Goal: Information Seeking & Learning: Learn about a topic

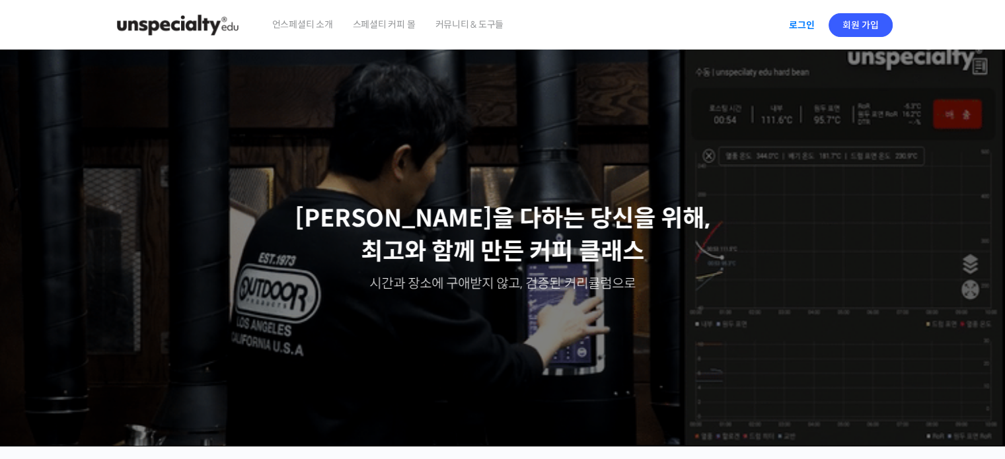
click at [809, 20] on link "로그인" at bounding box center [802, 25] width 42 height 30
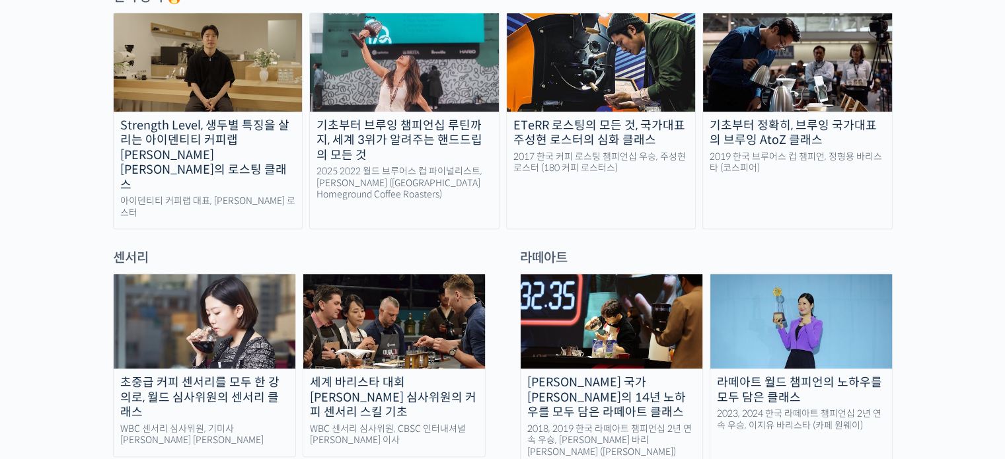
scroll to position [741, 0]
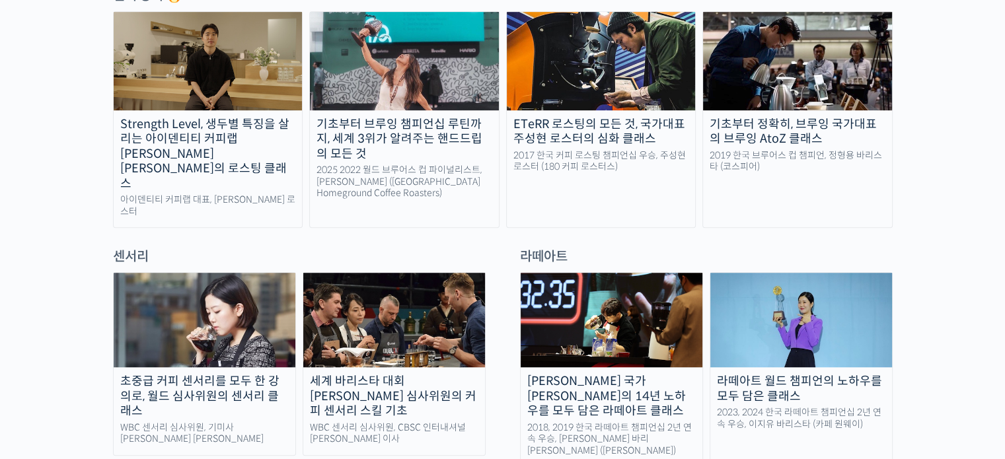
click at [239, 128] on div "Strength Level, 생두별 특징을 살리는 아이덴티티 커피랩 [PERSON_NAME] [PERSON_NAME]의 로스팅 클래스" at bounding box center [208, 154] width 189 height 75
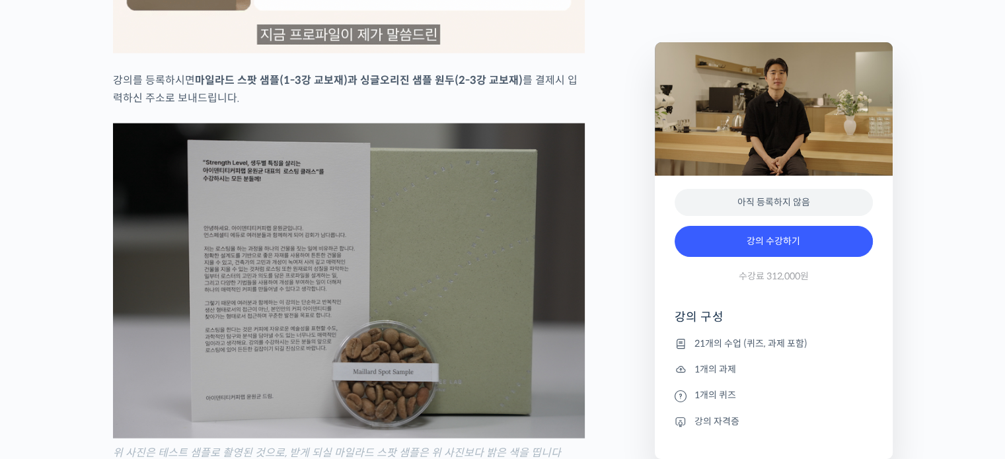
scroll to position [2745, 0]
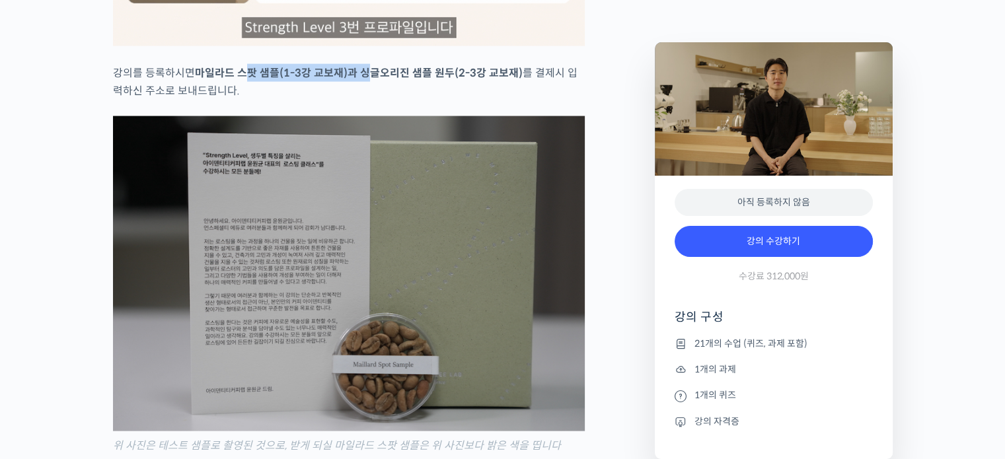
drag, startPoint x: 241, startPoint y: 68, endPoint x: 371, endPoint y: 71, distance: 129.5
click at [371, 71] on strong "마일라드 스팟 샘플(1-3강 교보재)과 싱글오리진 샘플 원두(2-3강 교보재)" at bounding box center [359, 73] width 328 height 14
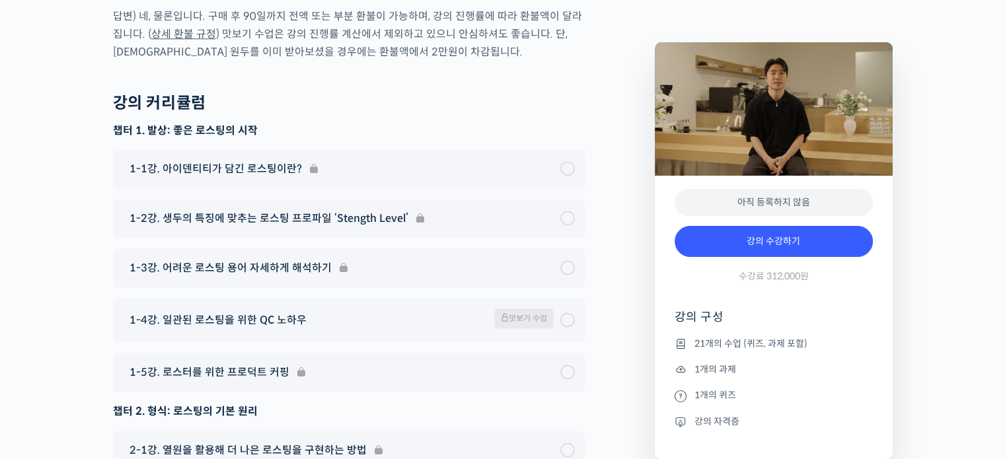
scroll to position [6812, 0]
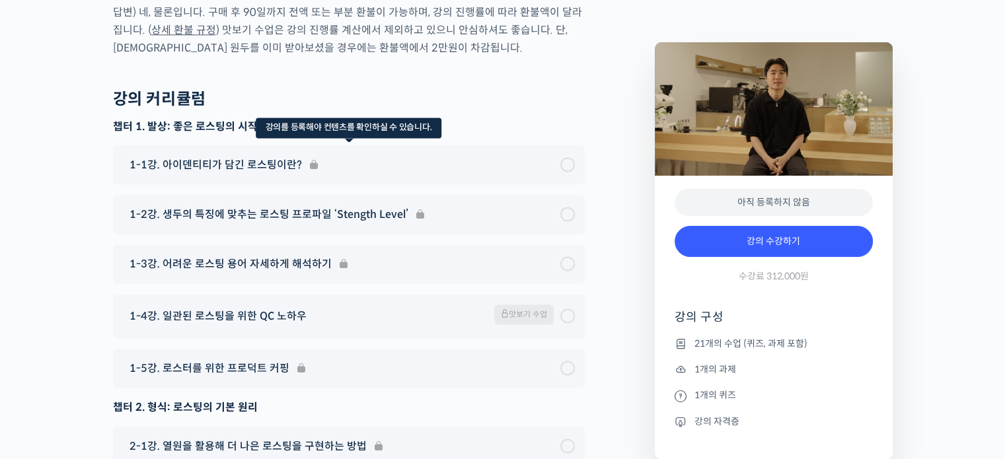
click at [521, 145] on div "1-1강. 아이덴티티가 담긴 로스팅이란?" at bounding box center [349, 164] width 472 height 39
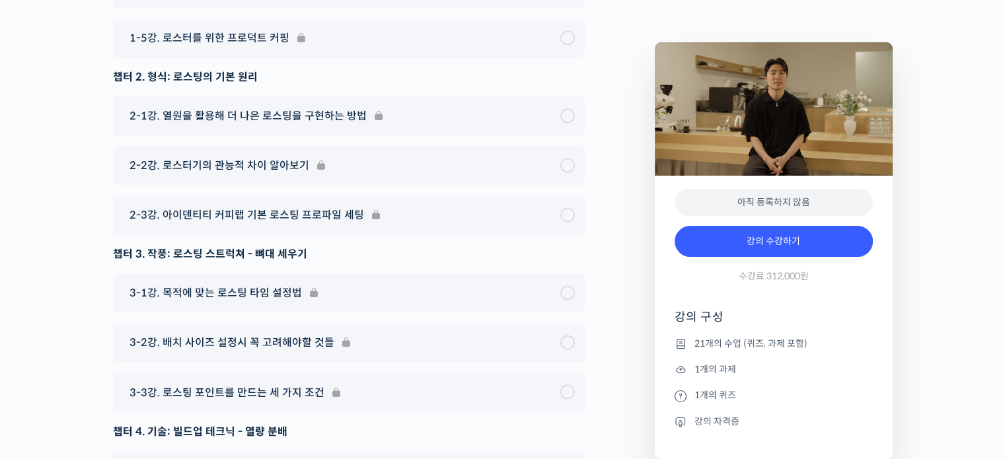
scroll to position [7145, 0]
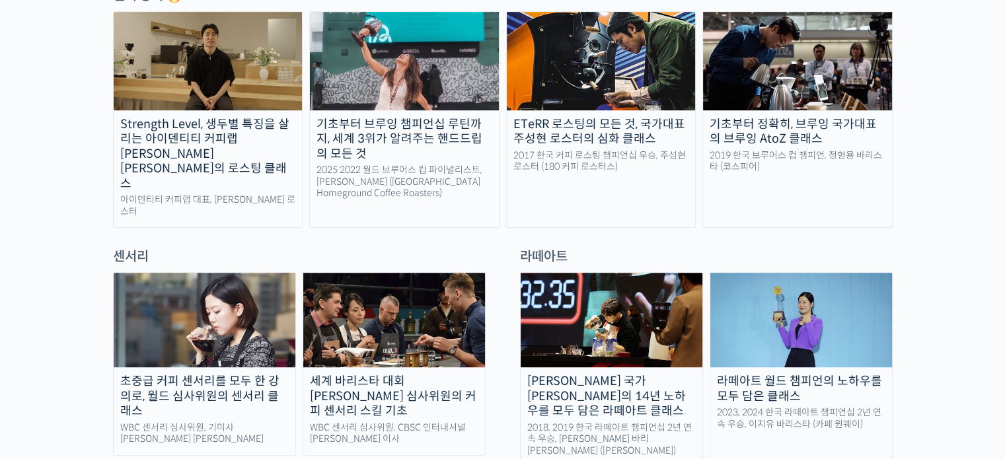
click at [641, 379] on link "[PERSON_NAME] 국가[PERSON_NAME]의 14년 노하우를 모두 담은 라떼아트 클래스 2018, 2019 한국 라떼아트 챔피언십 …" at bounding box center [611, 369] width 183 height 195
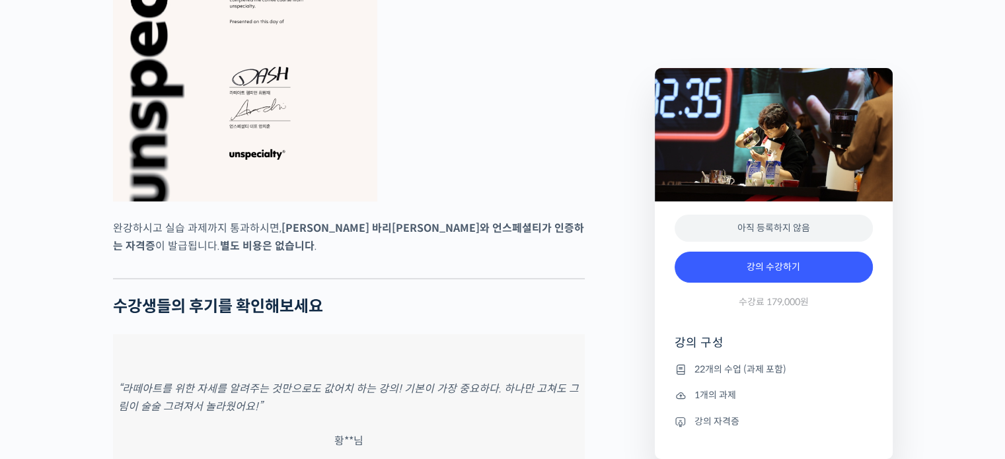
scroll to position [5092, 0]
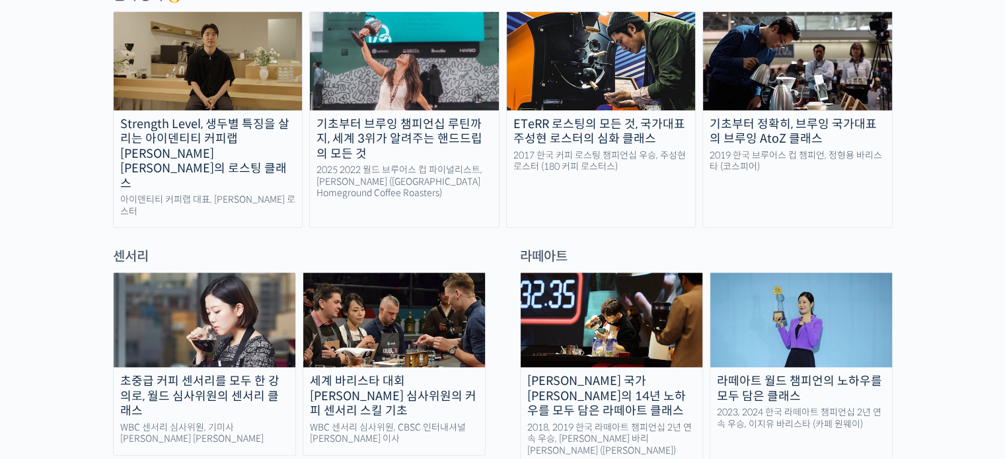
click at [805, 337] on img at bounding box center [801, 320] width 182 height 94
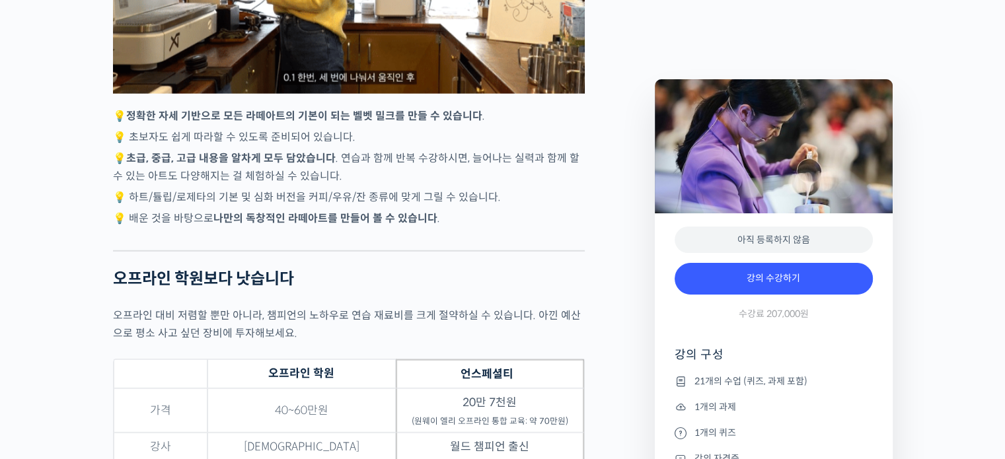
scroll to position [3580, 0]
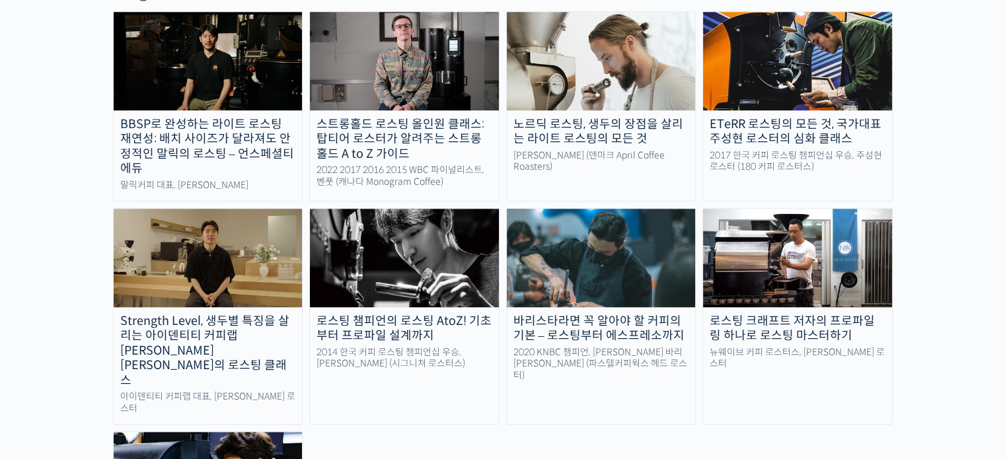
scroll to position [1241, 0]
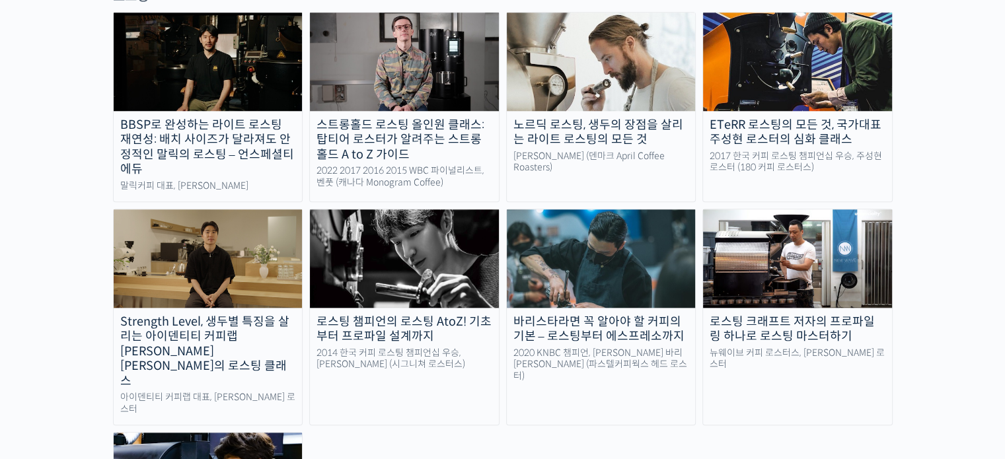
click at [414, 248] on img at bounding box center [404, 258] width 189 height 98
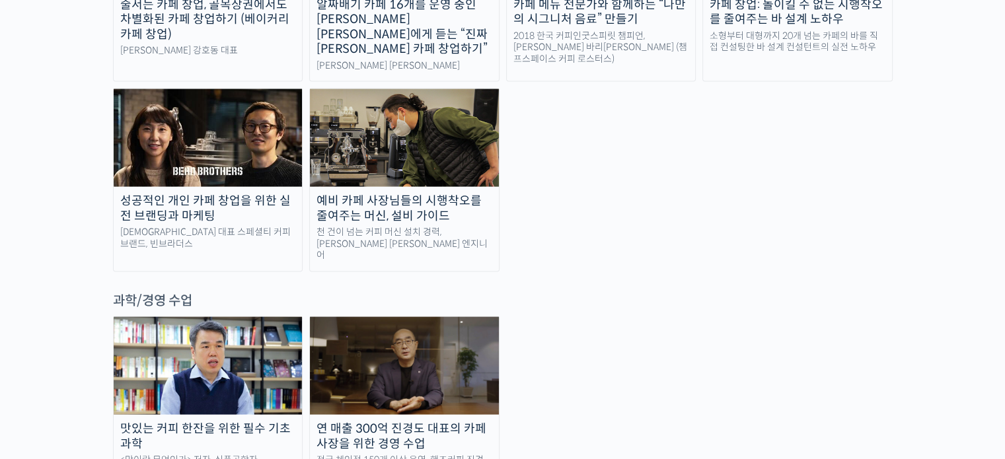
scroll to position [2858, 0]
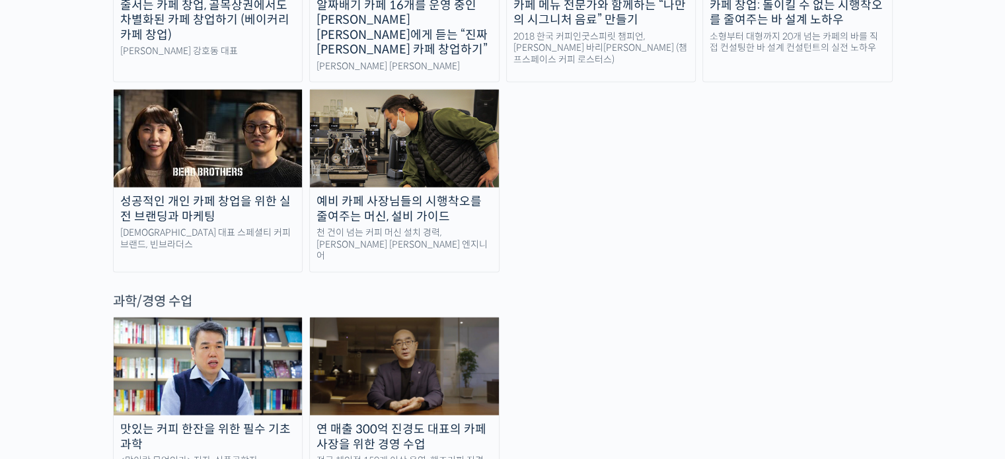
click at [227, 422] on div "맛있는 커피 한잔을 위한 필수 기초 과학" at bounding box center [208, 437] width 189 height 30
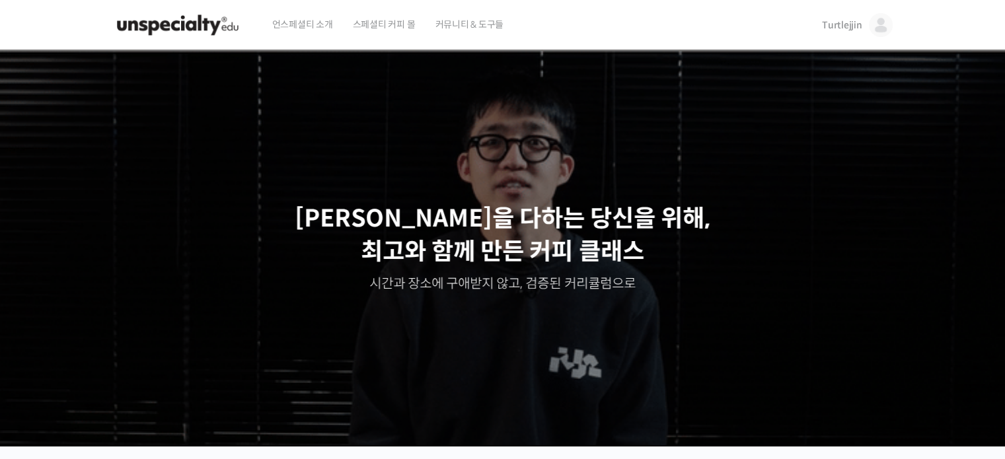
click at [399, 26] on span "스페셜티 커피 몰" at bounding box center [384, 24] width 63 height 50
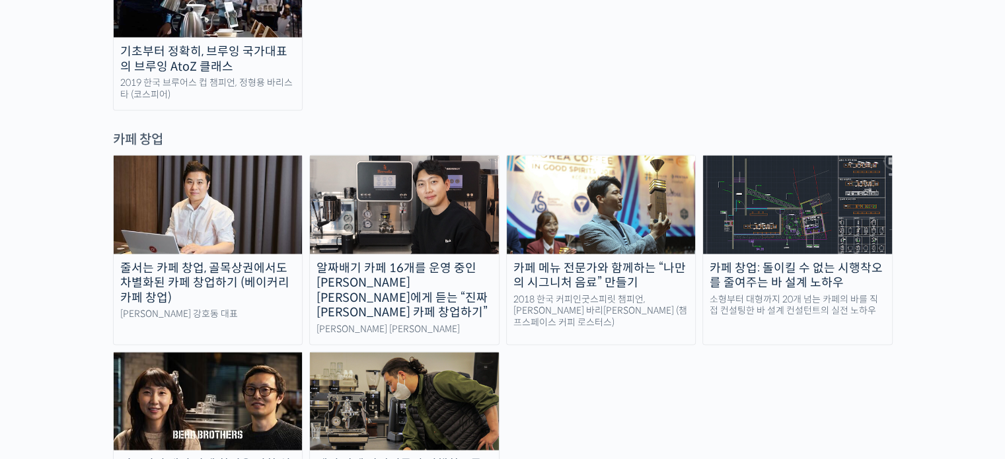
scroll to position [2586, 0]
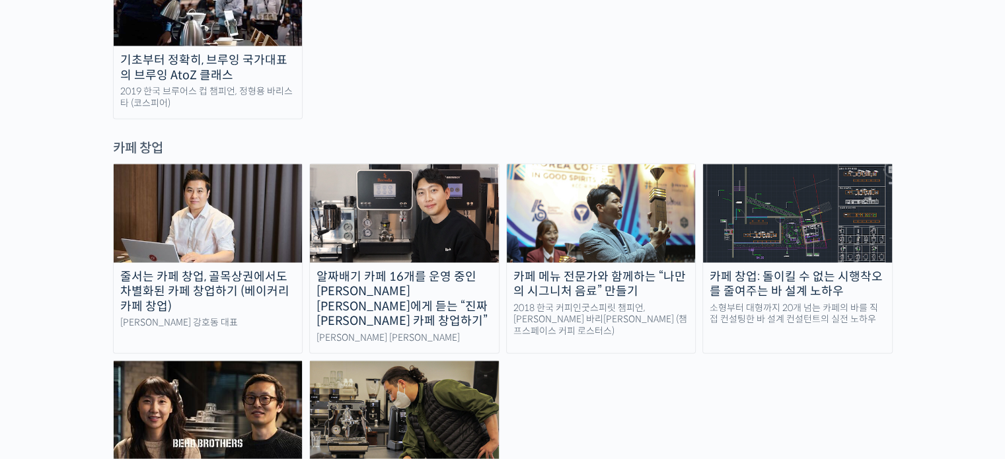
click at [190, 361] on img at bounding box center [208, 410] width 189 height 98
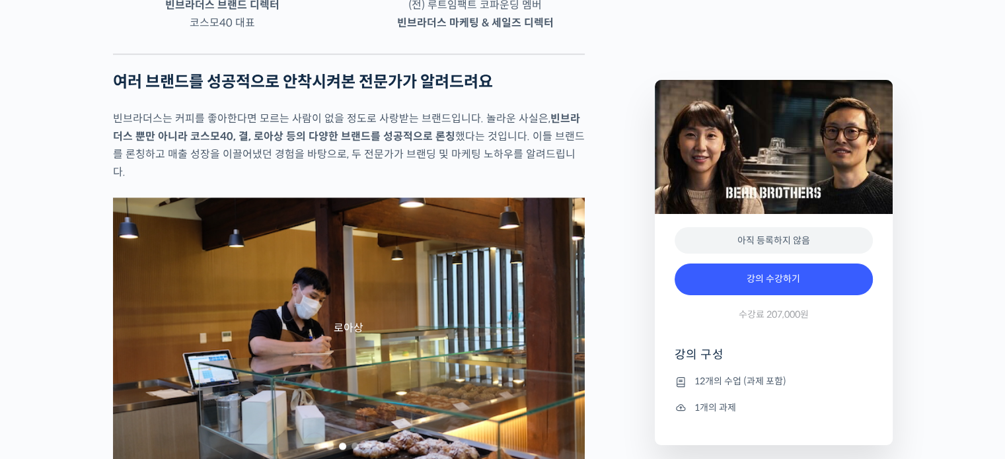
scroll to position [887, 0]
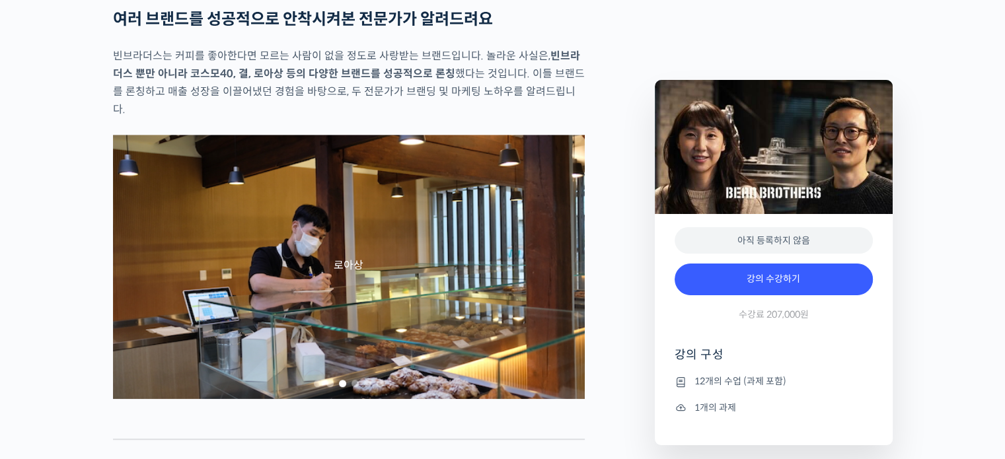
click at [556, 327] on div "로아상" at bounding box center [349, 267] width 472 height 264
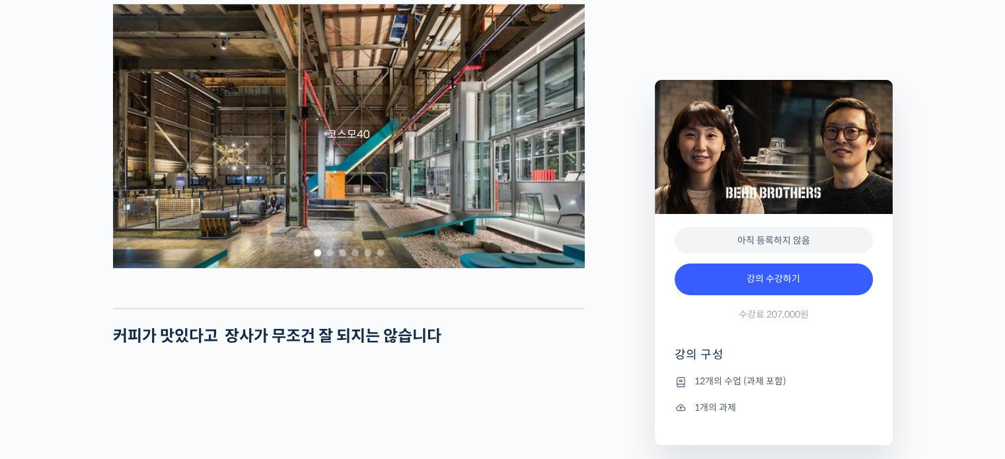
scroll to position [1046, 0]
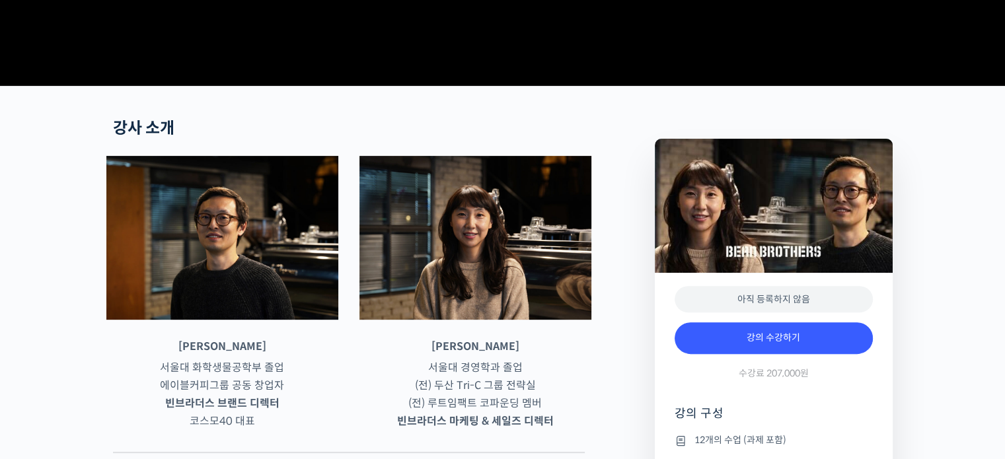
scroll to position [425, 0]
